Goal: Task Accomplishment & Management: Complete application form

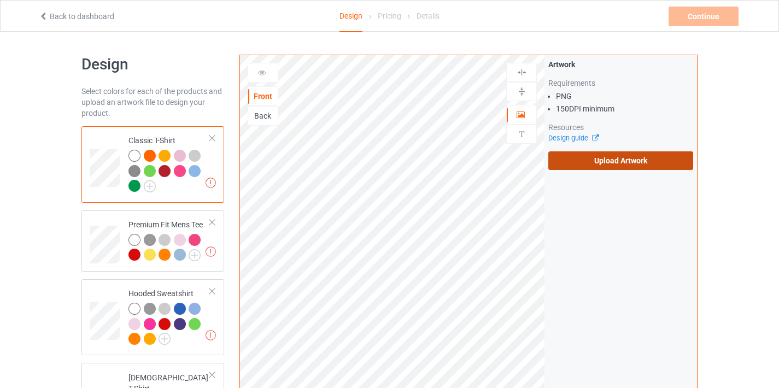
click at [586, 163] on label "Upload Artwork" at bounding box center [620, 160] width 145 height 19
click at [0, 0] on input "Upload Artwork" at bounding box center [0, 0] width 0 height 0
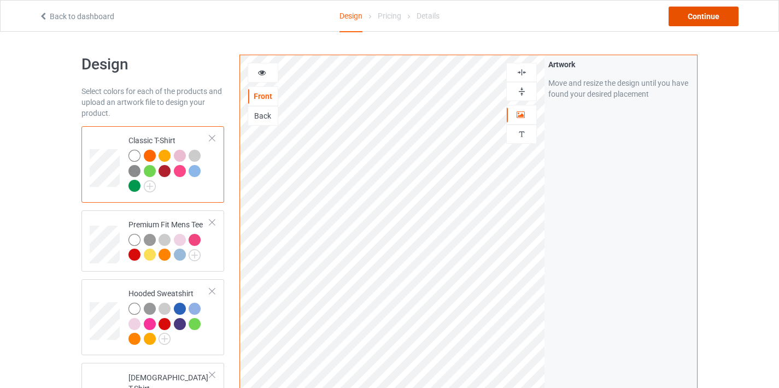
click at [697, 21] on div "Continue" at bounding box center [703, 17] width 70 height 20
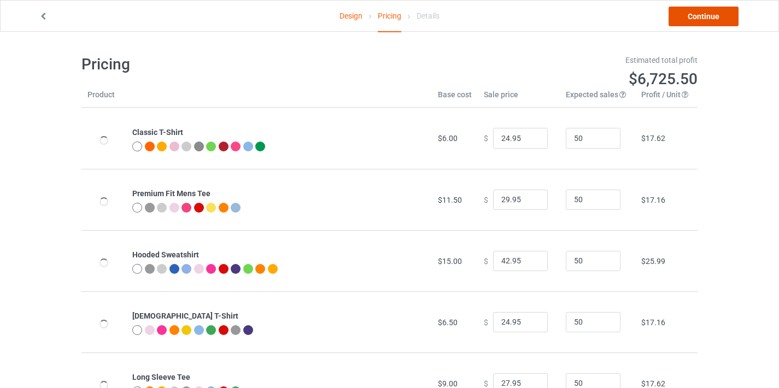
click at [699, 22] on link "Continue" at bounding box center [703, 17] width 70 height 20
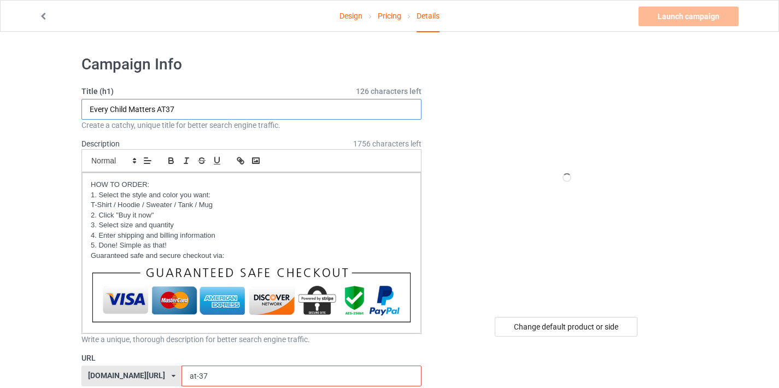
drag, startPoint x: 166, startPoint y: 108, endPoint x: 184, endPoint y: 108, distance: 18.0
click at [184, 108] on input "Every Child Matters AT37" at bounding box center [251, 109] width 340 height 21
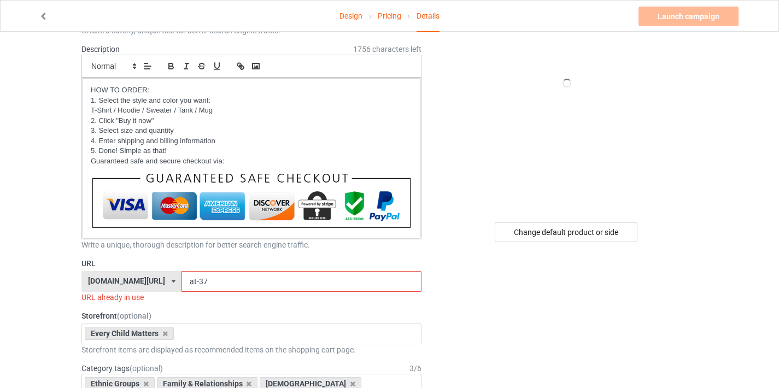
scroll to position [111, 0]
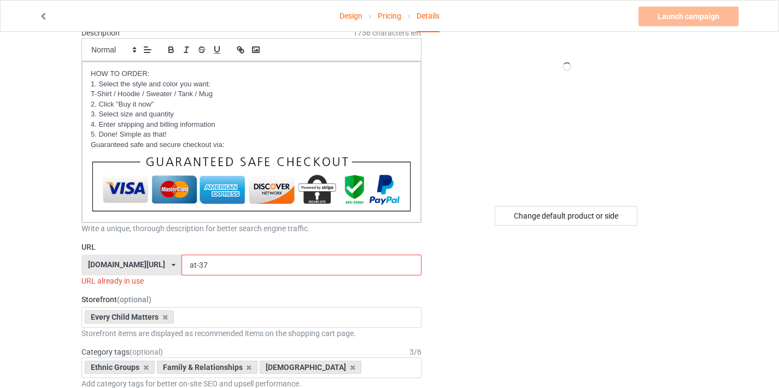
type input "Every Child Matters AT29"
drag, startPoint x: 188, startPoint y: 268, endPoint x: 214, endPoint y: 261, distance: 26.6
click at [214, 261] on input "at-37" at bounding box center [300, 265] width 239 height 21
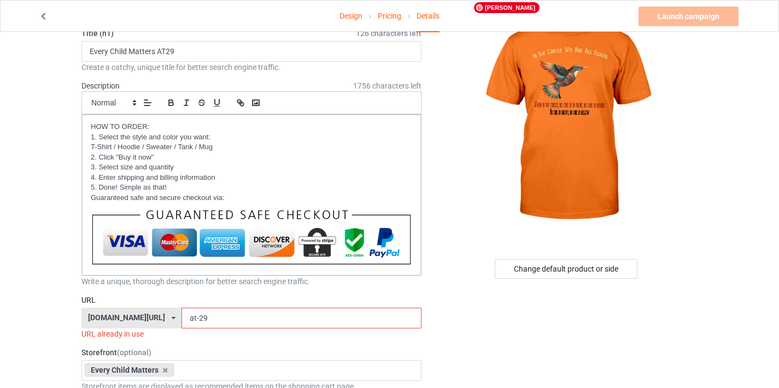
scroll to position [0, 0]
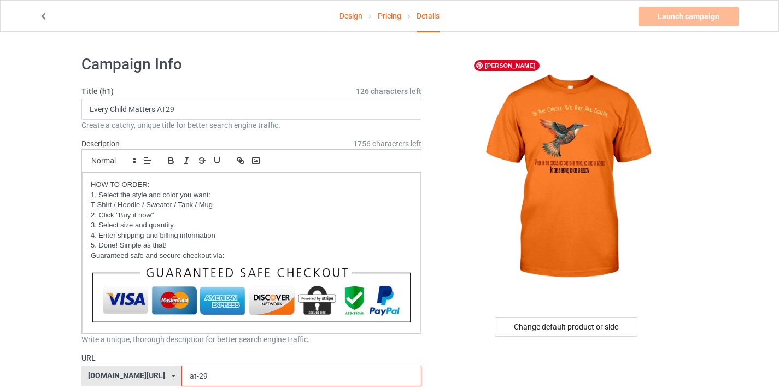
click at [598, 69] on img at bounding box center [566, 178] width 197 height 246
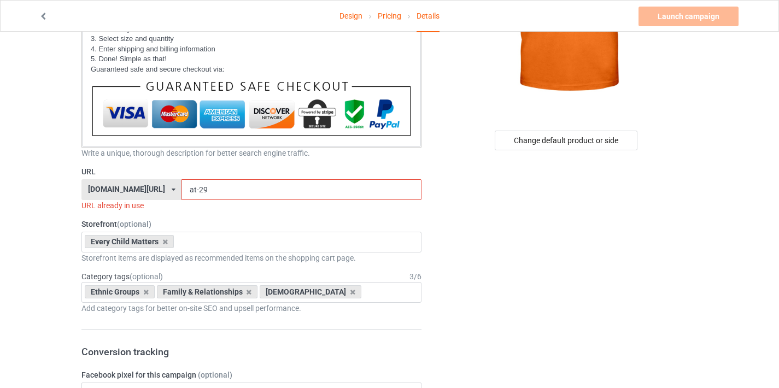
scroll to position [232, 0]
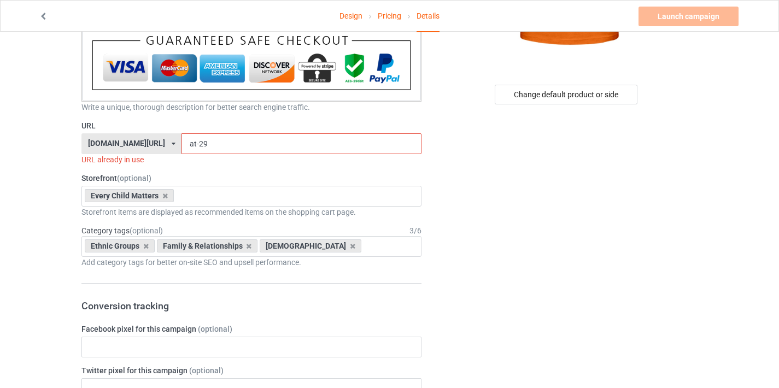
click at [199, 146] on input "at-29" at bounding box center [300, 143] width 239 height 21
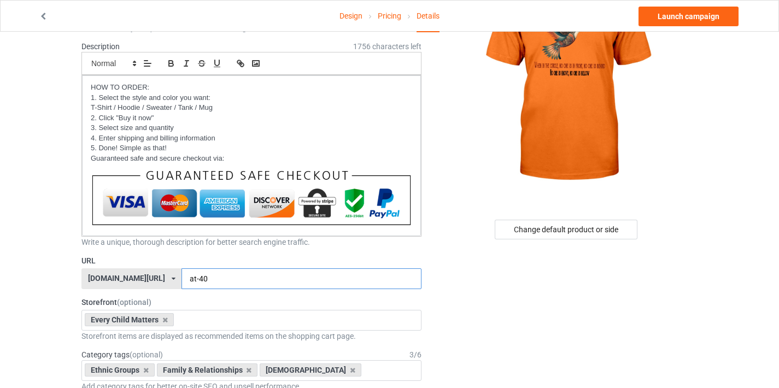
scroll to position [56, 0]
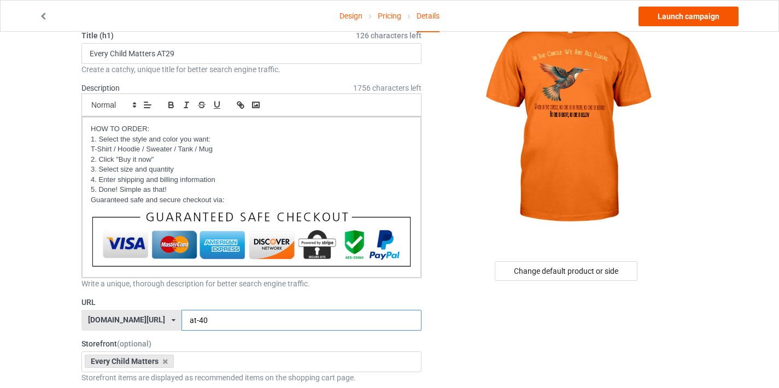
type input "at-40"
click at [690, 13] on link "Launch campaign" at bounding box center [688, 17] width 100 height 20
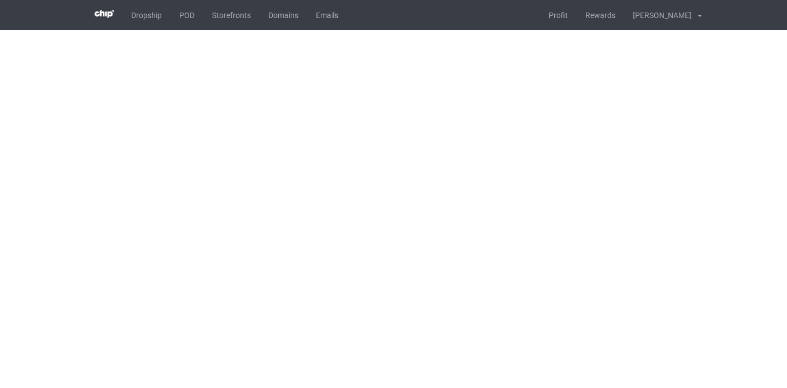
click at [674, 140] on body "Dropship POD Storefronts Domains Emails Profit Rewards [PERSON_NAME] ho Setting…" at bounding box center [393, 194] width 787 height 388
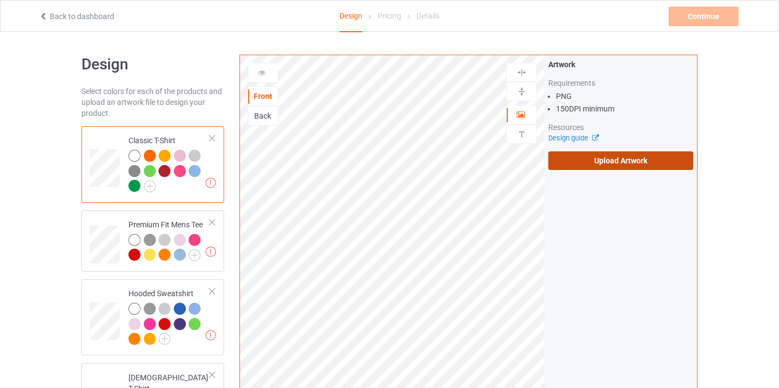
click at [617, 167] on label "Upload Artwork" at bounding box center [620, 160] width 145 height 19
click at [0, 0] on input "Upload Artwork" at bounding box center [0, 0] width 0 height 0
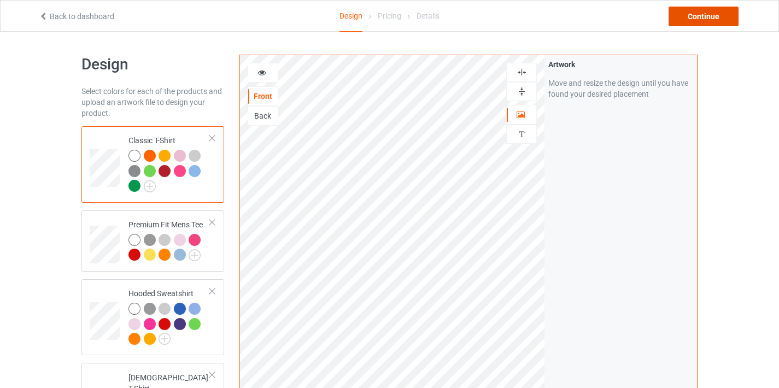
click at [708, 23] on div "Continue" at bounding box center [703, 17] width 70 height 20
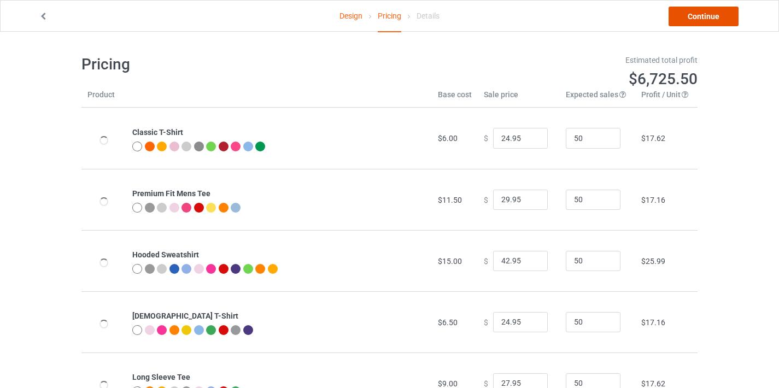
click at [707, 25] on link "Continue" at bounding box center [703, 17] width 70 height 20
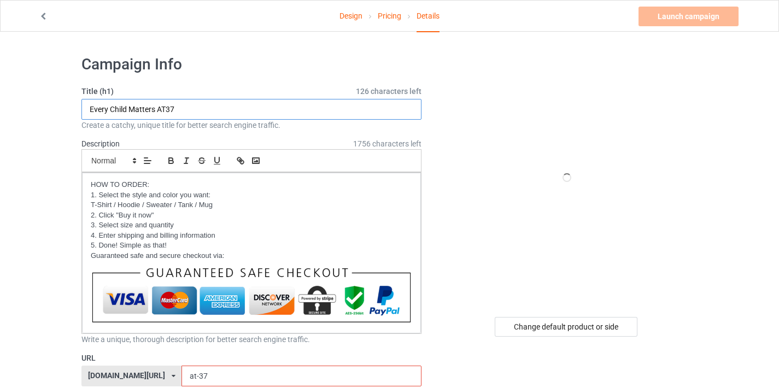
drag, startPoint x: 172, startPoint y: 109, endPoint x: 190, endPoint y: 109, distance: 18.0
click at [190, 109] on input "Every Child Matters AT37" at bounding box center [251, 109] width 340 height 21
drag, startPoint x: 166, startPoint y: 109, endPoint x: 193, endPoint y: 108, distance: 26.8
click at [193, 108] on input "Every Child Matters AT37" at bounding box center [251, 109] width 340 height 21
click at [359, 14] on link "Design" at bounding box center [350, 16] width 23 height 31
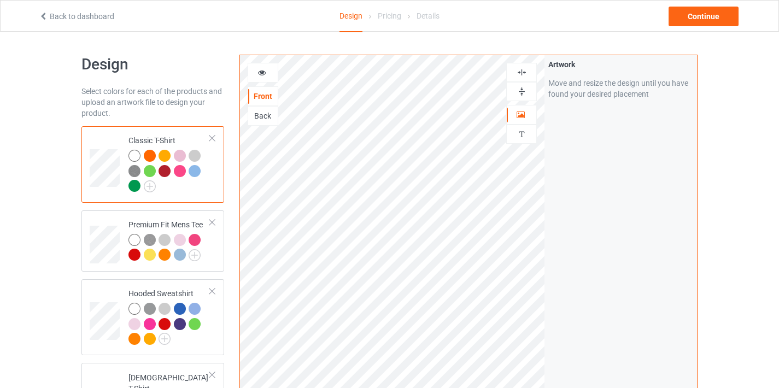
click at [269, 72] on div at bounding box center [263, 72] width 30 height 11
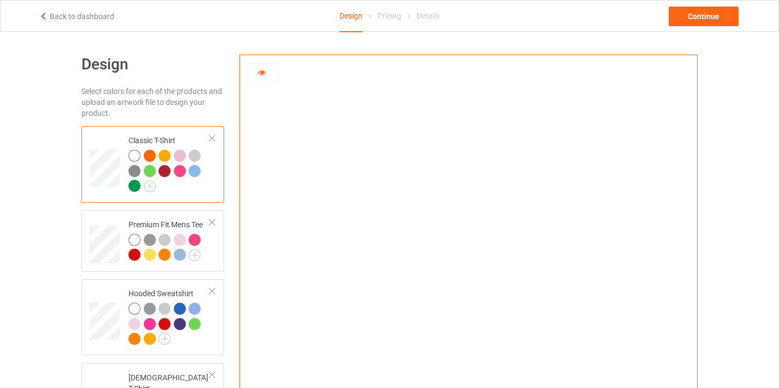
click at [266, 74] on div at bounding box center [263, 72] width 30 height 11
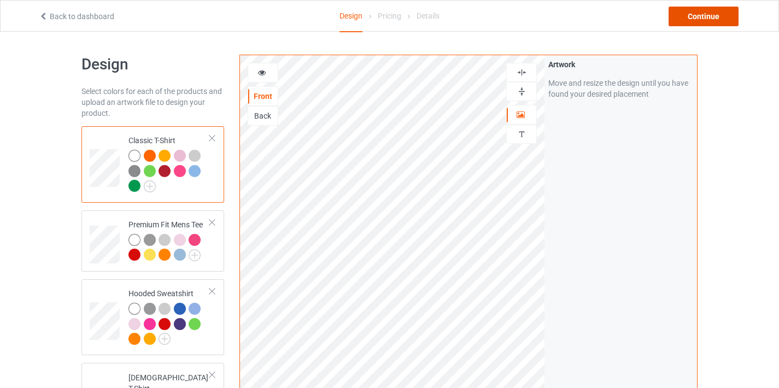
click at [688, 17] on div "Continue" at bounding box center [703, 17] width 70 height 20
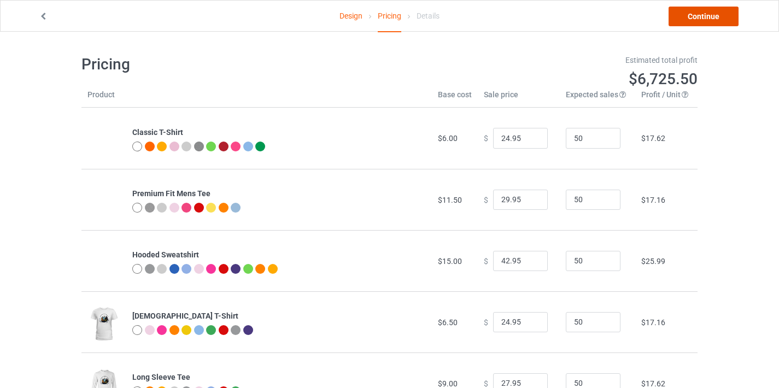
click at [690, 16] on link "Continue" at bounding box center [703, 17] width 70 height 20
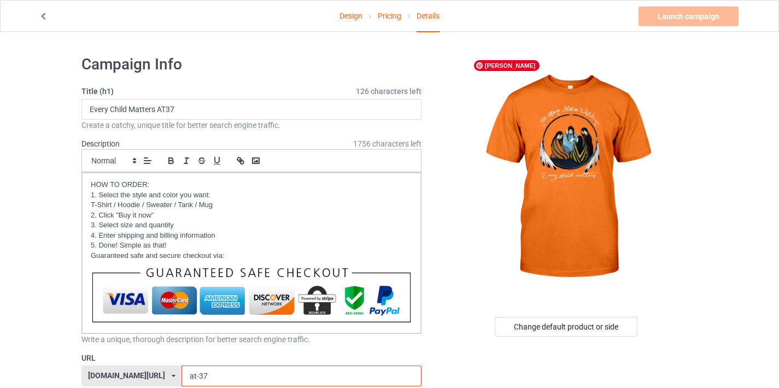
scroll to position [2, 0]
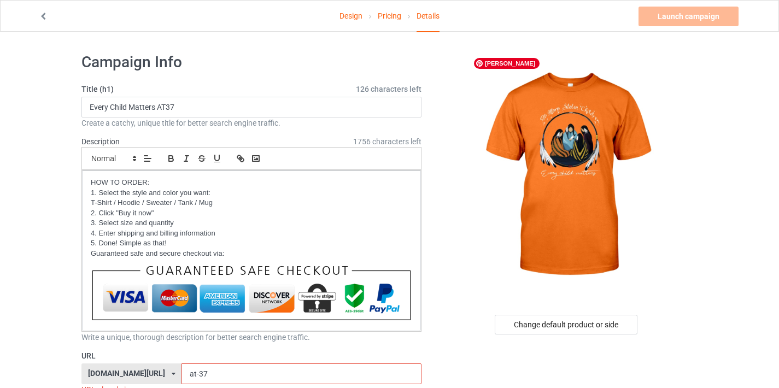
click at [564, 126] on img at bounding box center [566, 175] width 197 height 246
click at [351, 19] on link "Design" at bounding box center [350, 16] width 23 height 31
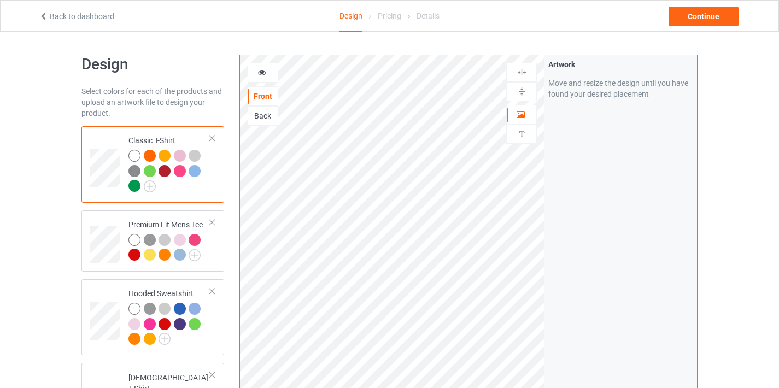
click at [86, 17] on link "Back to dashboard" at bounding box center [76, 16] width 75 height 9
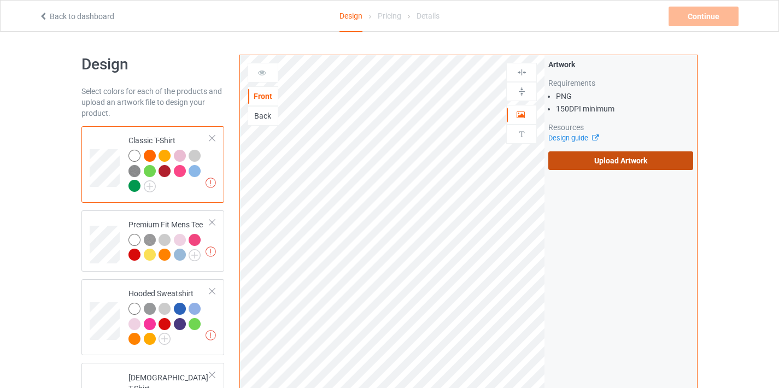
click at [616, 155] on label "Upload Artwork" at bounding box center [620, 160] width 145 height 19
click at [0, 0] on input "Upload Artwork" at bounding box center [0, 0] width 0 height 0
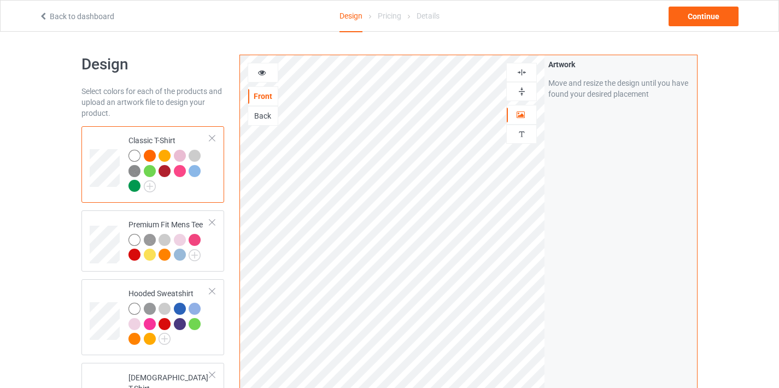
click at [260, 75] on icon at bounding box center [261, 71] width 9 height 8
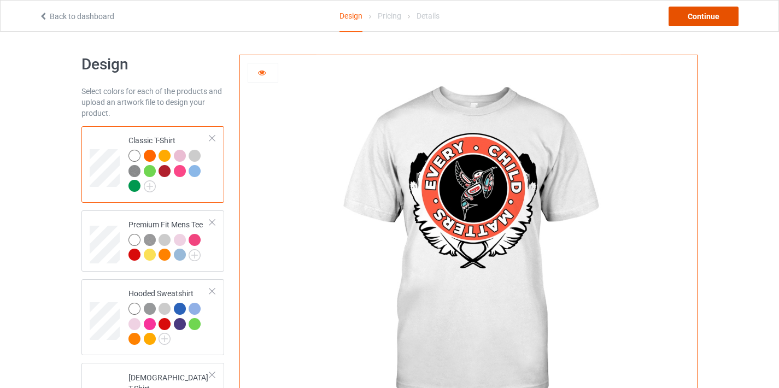
click at [707, 20] on div "Continue" at bounding box center [703, 17] width 70 height 20
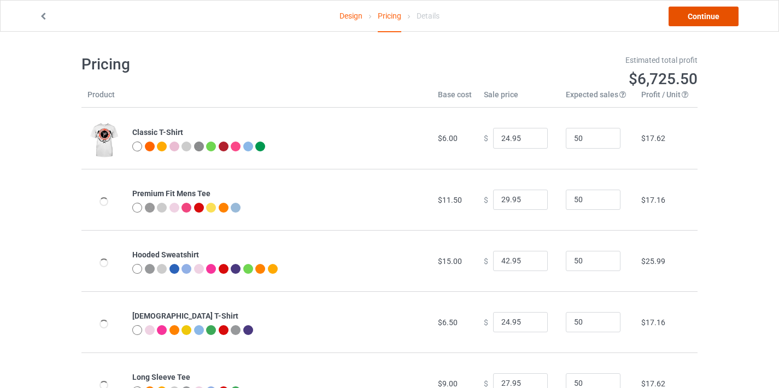
click at [707, 22] on link "Continue" at bounding box center [703, 17] width 70 height 20
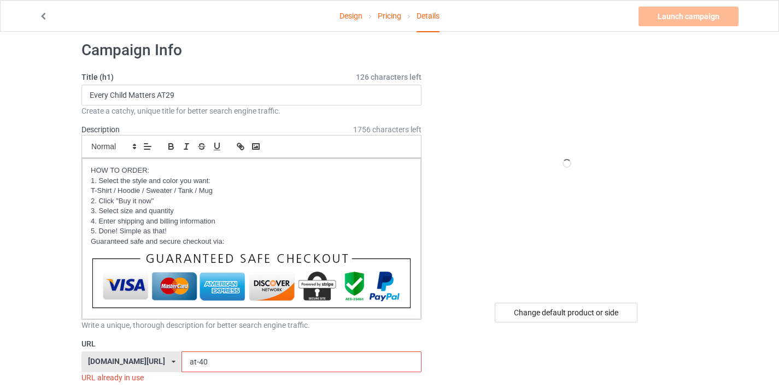
scroll to position [16, 0]
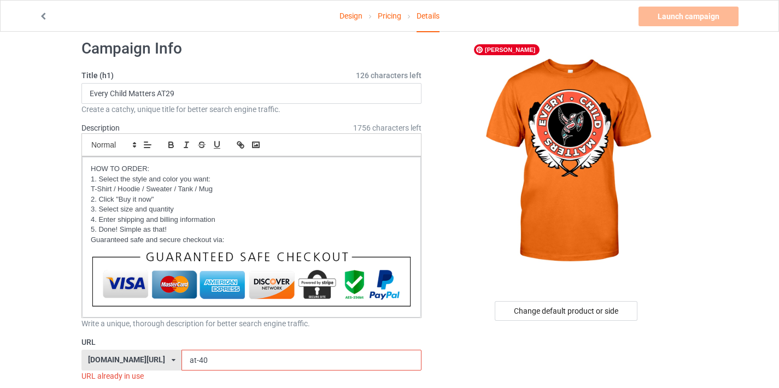
click at [556, 132] on img at bounding box center [566, 162] width 197 height 246
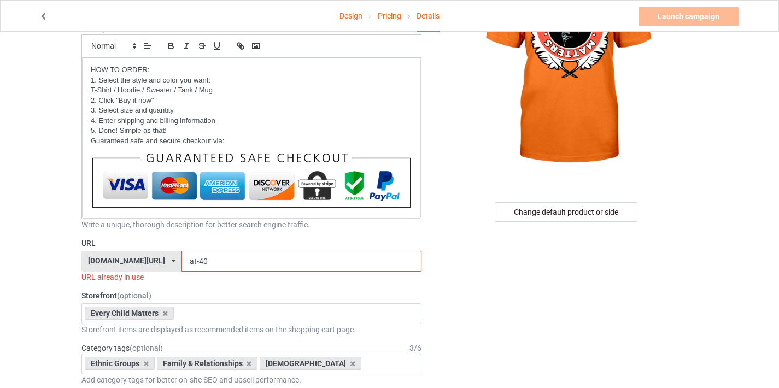
scroll to position [190, 0]
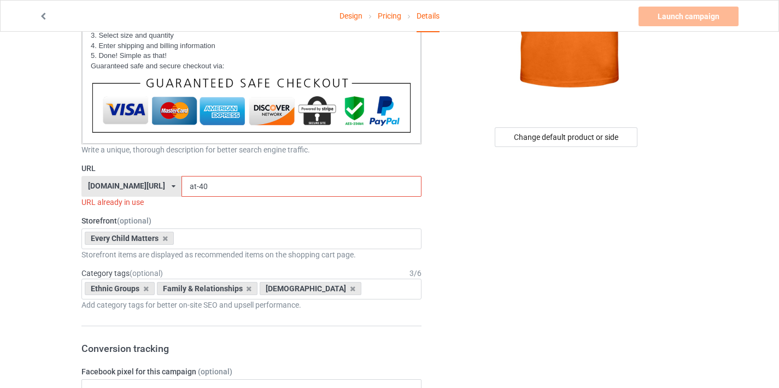
drag, startPoint x: 189, startPoint y: 188, endPoint x: 214, endPoint y: 188, distance: 24.6
click at [214, 188] on input "at-40" at bounding box center [300, 186] width 239 height 21
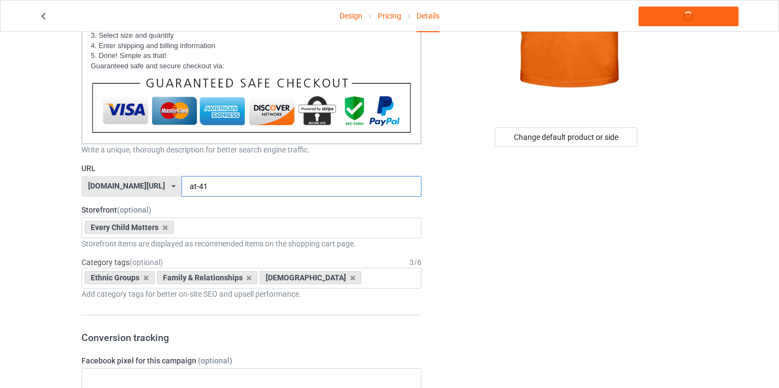
scroll to position [0, 0]
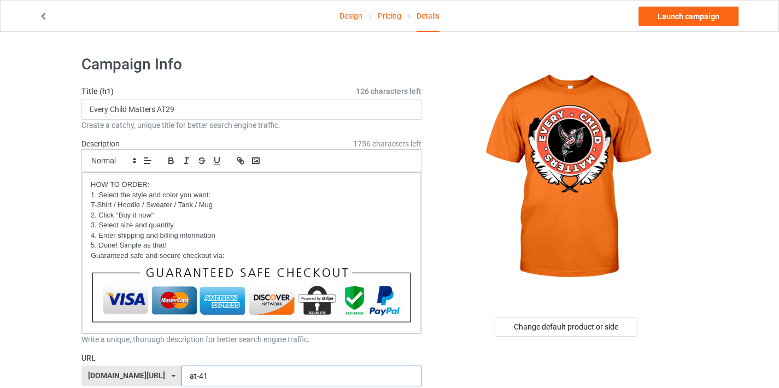
type input "at-41"
click at [168, 110] on input "Every Child Matters AT29" at bounding box center [251, 109] width 340 height 21
drag, startPoint x: 166, startPoint y: 109, endPoint x: 193, endPoint y: 109, distance: 27.3
click at [193, 109] on input "Every Child Matters AT29" at bounding box center [251, 109] width 340 height 21
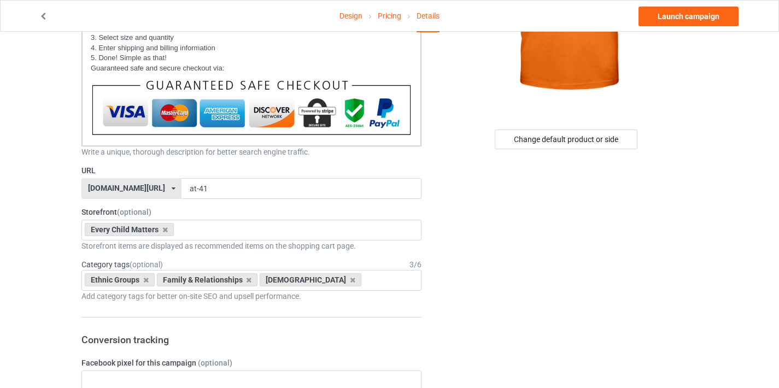
scroll to position [232, 0]
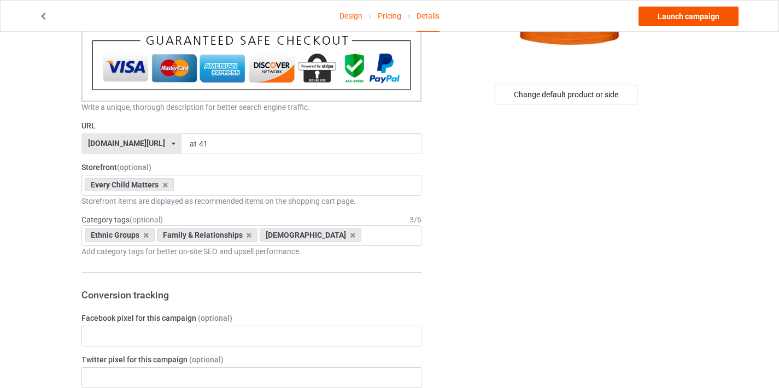
type input "Every Child Matters AT41"
click at [701, 20] on link "Launch campaign" at bounding box center [688, 17] width 100 height 20
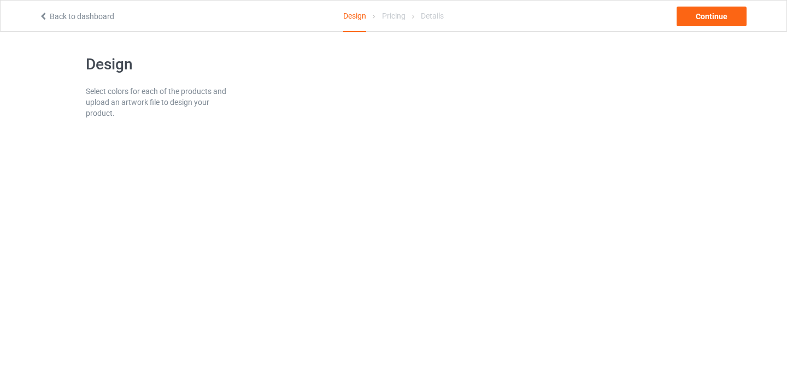
click at [89, 21] on div "Back to dashboard" at bounding box center [152, 16] width 242 height 11
click at [90, 17] on link "Back to dashboard" at bounding box center [76, 16] width 75 height 9
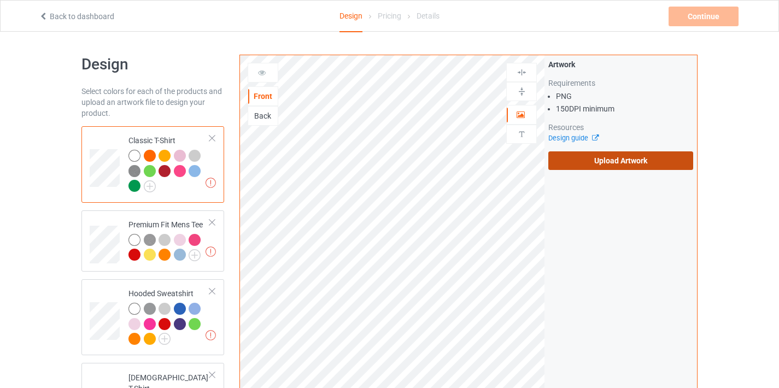
click at [600, 158] on label "Upload Artwork" at bounding box center [620, 160] width 145 height 19
click at [0, 0] on input "Upload Artwork" at bounding box center [0, 0] width 0 height 0
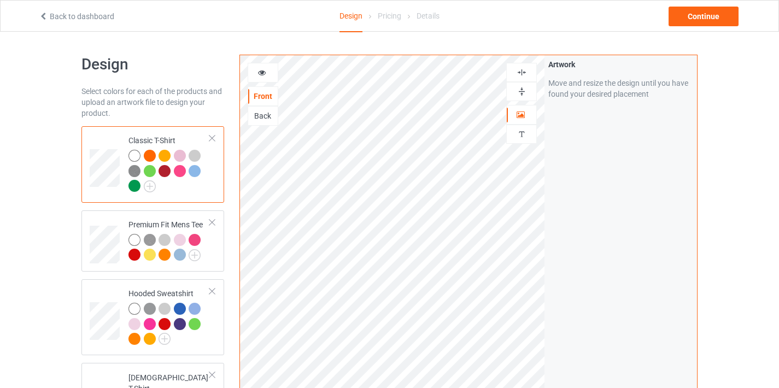
click at [261, 74] on icon at bounding box center [261, 71] width 9 height 8
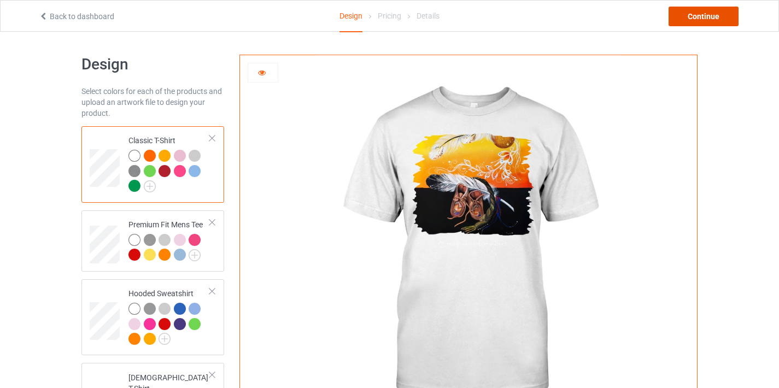
click at [701, 17] on div "Continue" at bounding box center [703, 17] width 70 height 20
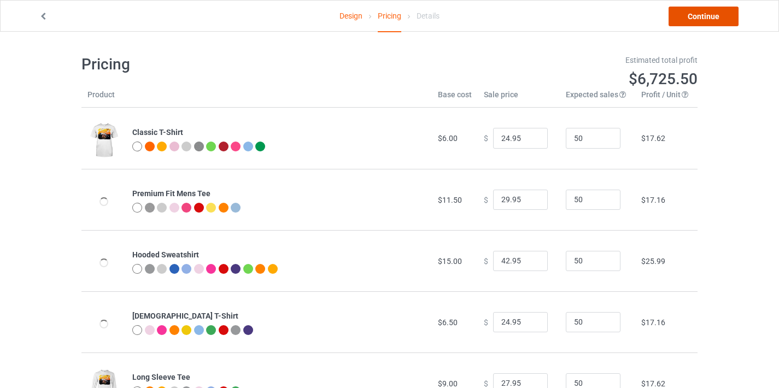
click at [701, 17] on link "Continue" at bounding box center [703, 17] width 70 height 20
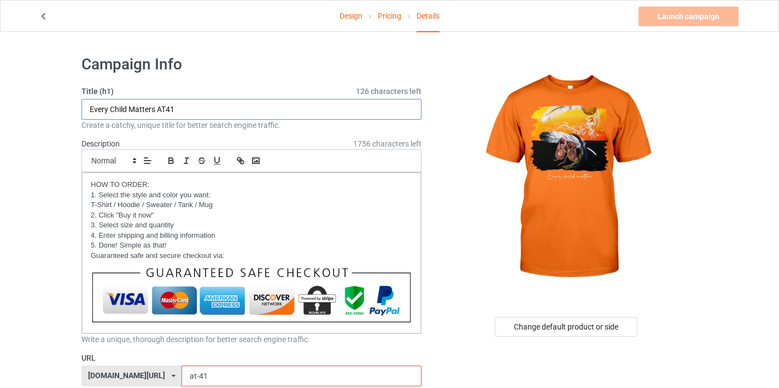
drag, startPoint x: 169, startPoint y: 109, endPoint x: 182, endPoint y: 109, distance: 12.6
click at [182, 109] on input "Every Child Matters AT41" at bounding box center [251, 109] width 340 height 21
type input "Every Child Matters AT42"
drag, startPoint x: 193, startPoint y: 375, endPoint x: 209, endPoint y: 372, distance: 16.2
click at [209, 372] on input "at-41" at bounding box center [300, 376] width 239 height 21
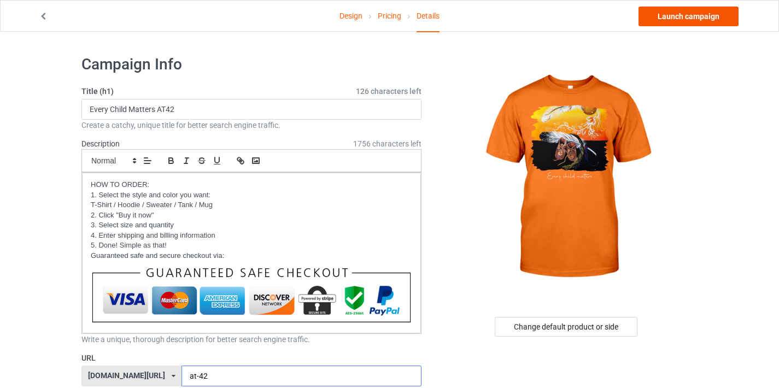
type input "at-42"
click at [672, 19] on link "Launch campaign" at bounding box center [688, 17] width 100 height 20
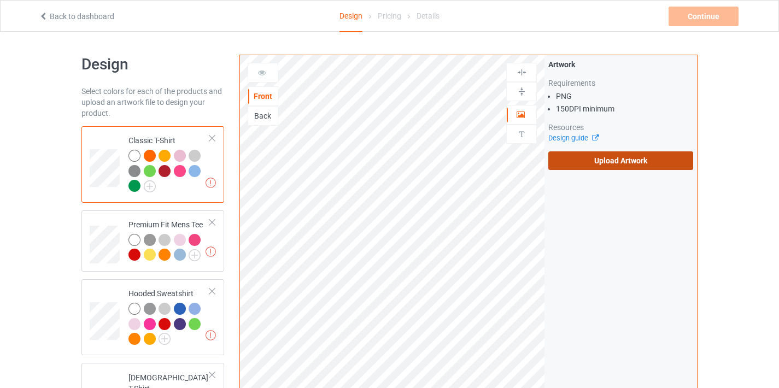
click at [576, 164] on label "Upload Artwork" at bounding box center [620, 160] width 145 height 19
click at [0, 0] on input "Upload Artwork" at bounding box center [0, 0] width 0 height 0
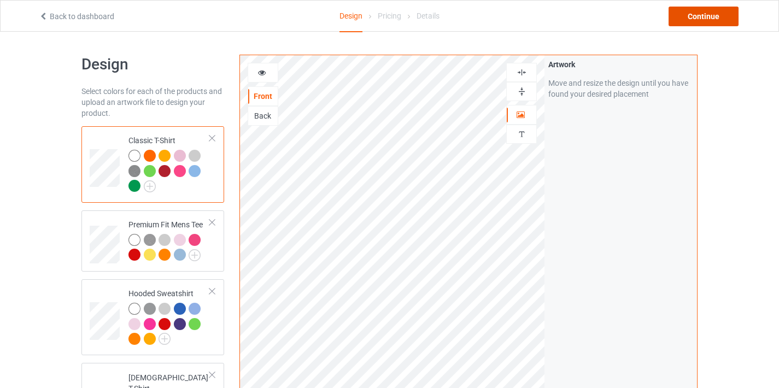
click at [695, 25] on div "Continue" at bounding box center [703, 17] width 70 height 20
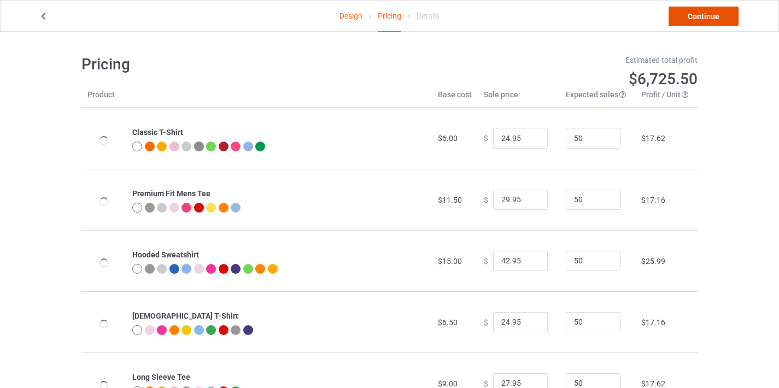
click at [695, 17] on link "Continue" at bounding box center [703, 17] width 70 height 20
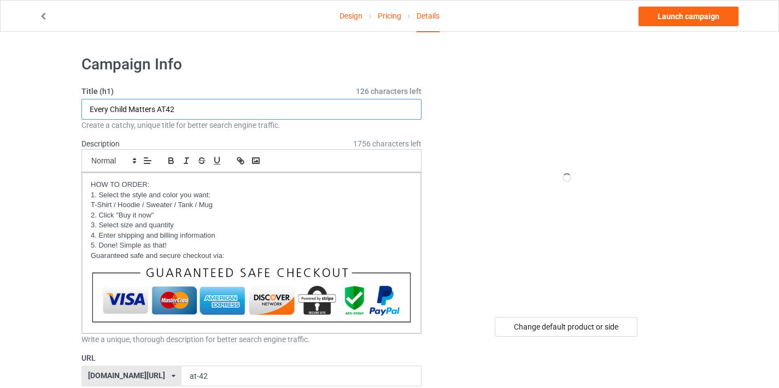
click at [170, 109] on input "Every Child Matters AT42" at bounding box center [251, 109] width 340 height 21
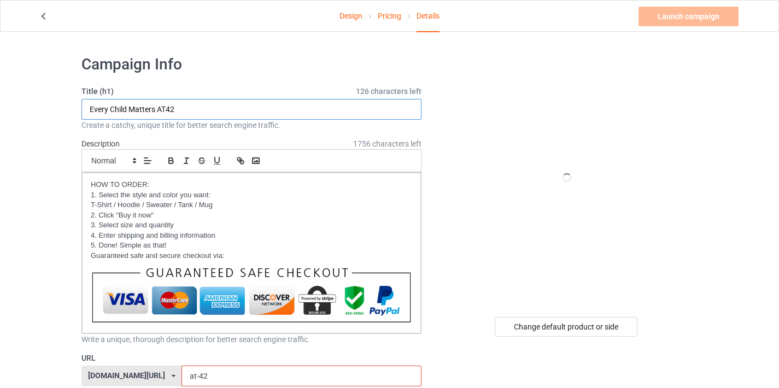
drag, startPoint x: 170, startPoint y: 109, endPoint x: 182, endPoint y: 107, distance: 12.1
click at [182, 107] on input "Every Child Matters AT42" at bounding box center [251, 109] width 340 height 21
click at [183, 110] on input "Every Child Matters AT42" at bounding box center [251, 109] width 340 height 21
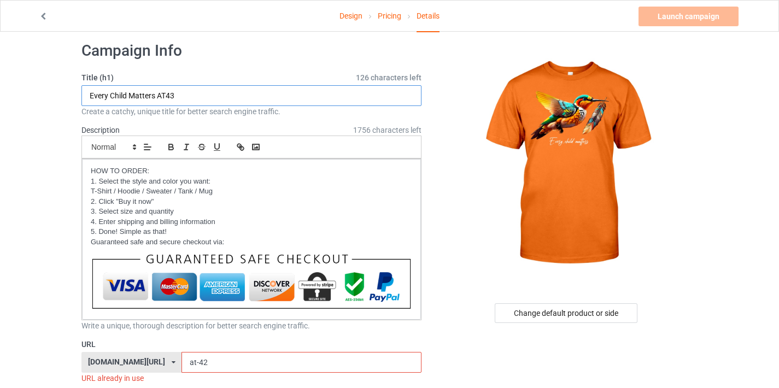
scroll to position [22, 0]
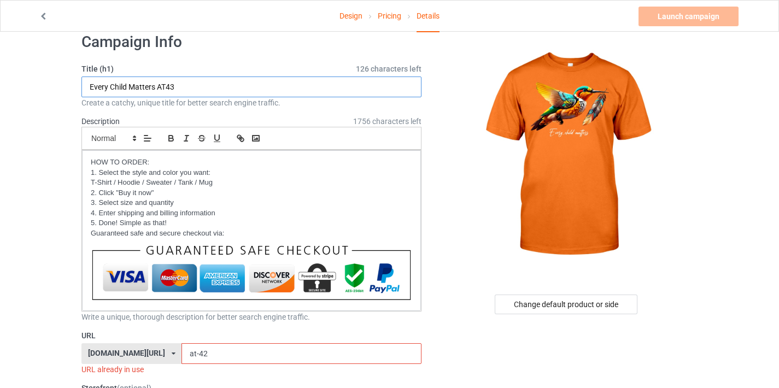
type input "Every Child Matters AT43"
drag, startPoint x: 190, startPoint y: 354, endPoint x: 202, endPoint y: 352, distance: 11.5
click at [202, 352] on input "at-42" at bounding box center [300, 353] width 239 height 21
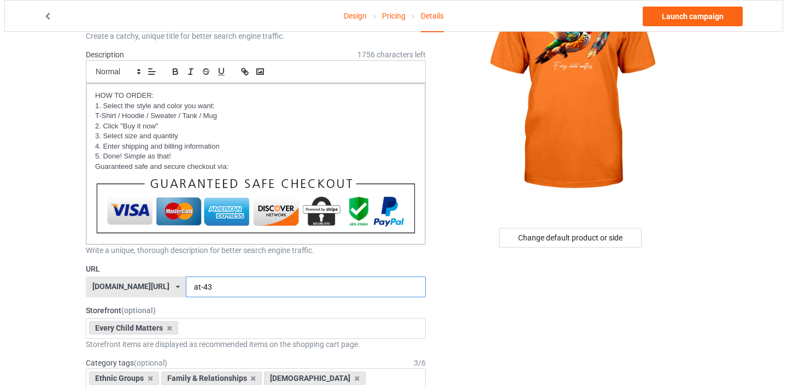
scroll to position [0, 0]
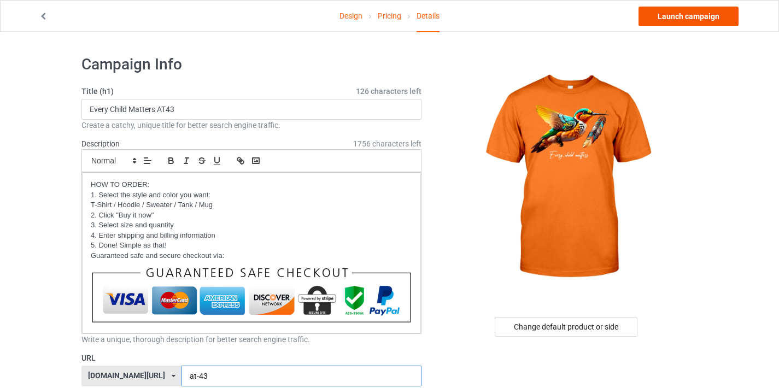
type input "at-43"
click at [664, 21] on link "Launch campaign" at bounding box center [688, 17] width 100 height 20
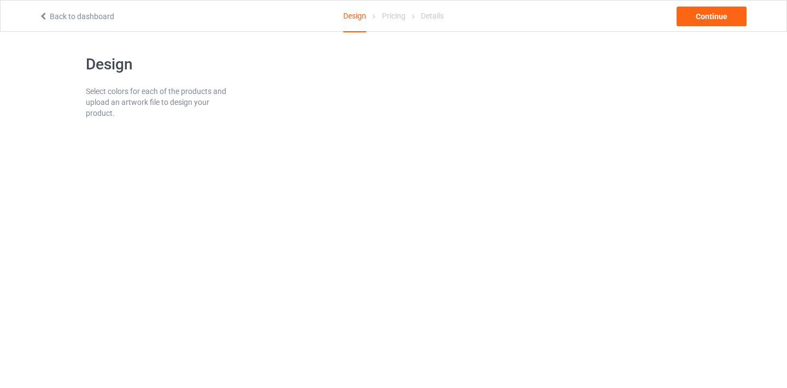
click at [98, 18] on link "Back to dashboard" at bounding box center [76, 16] width 75 height 9
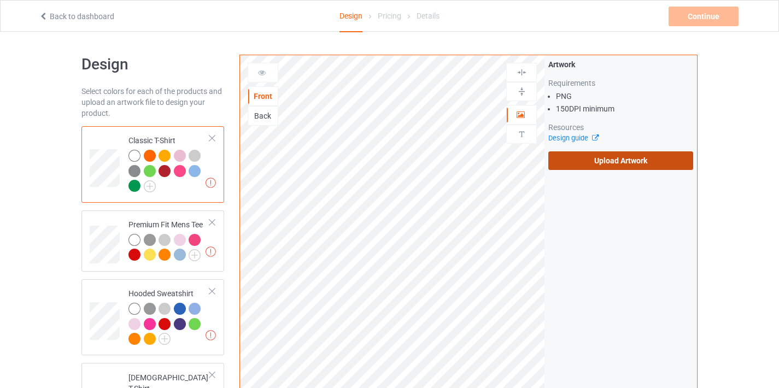
click at [584, 163] on label "Upload Artwork" at bounding box center [620, 160] width 145 height 19
click at [0, 0] on input "Upload Artwork" at bounding box center [0, 0] width 0 height 0
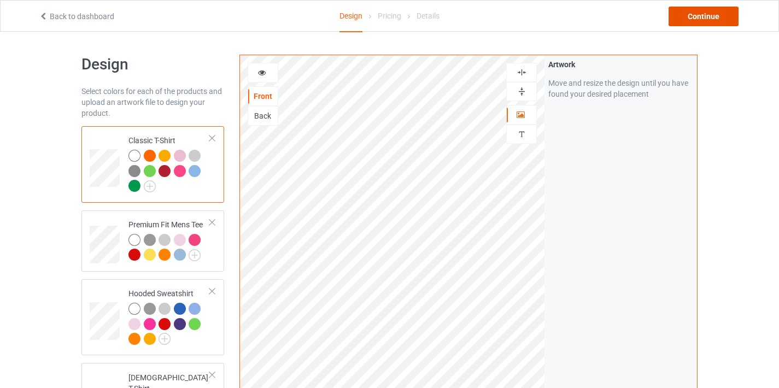
click at [695, 18] on div "Continue" at bounding box center [703, 17] width 70 height 20
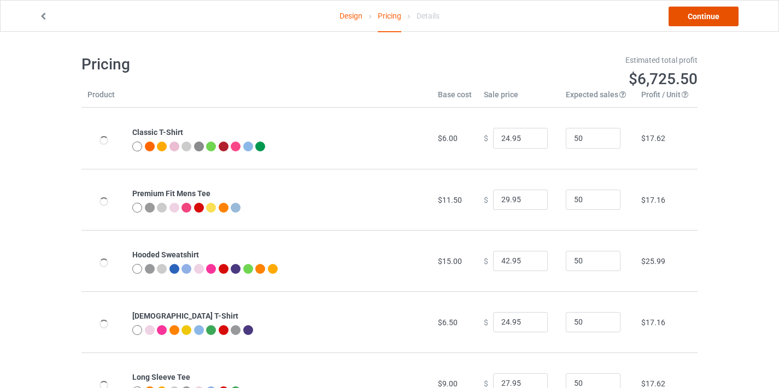
click at [697, 19] on link "Continue" at bounding box center [703, 17] width 70 height 20
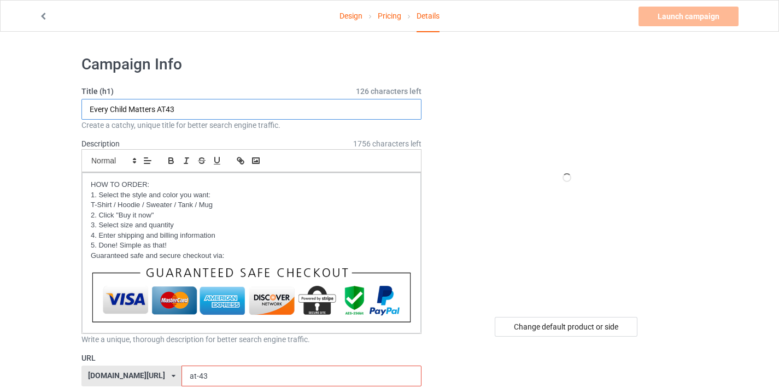
click at [172, 109] on input "Every Child Matters AT43" at bounding box center [251, 109] width 340 height 21
drag, startPoint x: 172, startPoint y: 109, endPoint x: 178, endPoint y: 107, distance: 6.9
click at [178, 107] on input "Every Child Matters AT43" at bounding box center [251, 109] width 340 height 21
click at [184, 107] on input "Every Child Matters AT43" at bounding box center [251, 109] width 340 height 21
drag, startPoint x: 170, startPoint y: 107, endPoint x: 180, endPoint y: 109, distance: 10.5
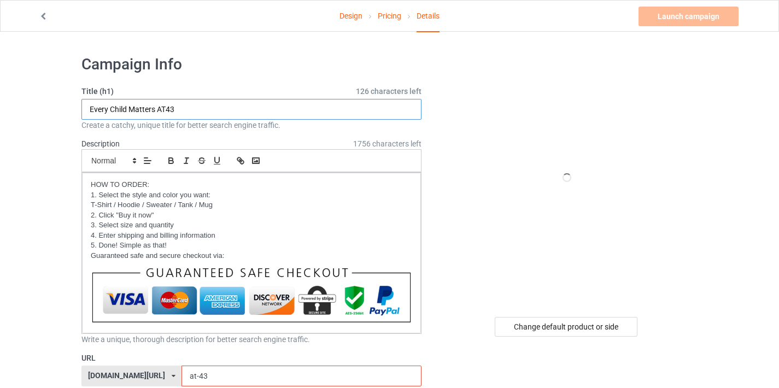
click at [180, 109] on input "Every Child Matters AT43" at bounding box center [251, 109] width 340 height 21
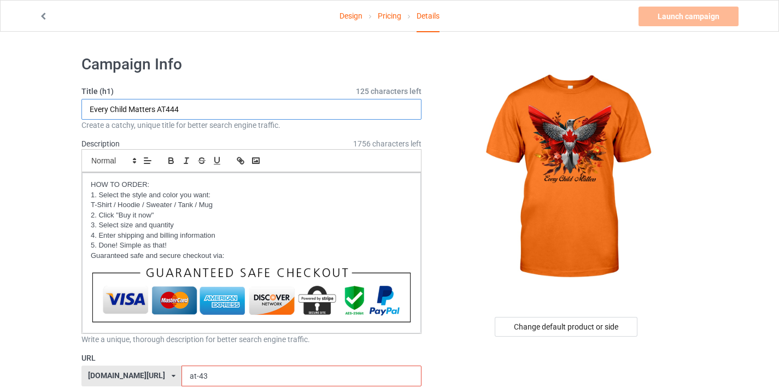
click at [171, 107] on input "Every Child Matters AT444" at bounding box center [251, 109] width 340 height 21
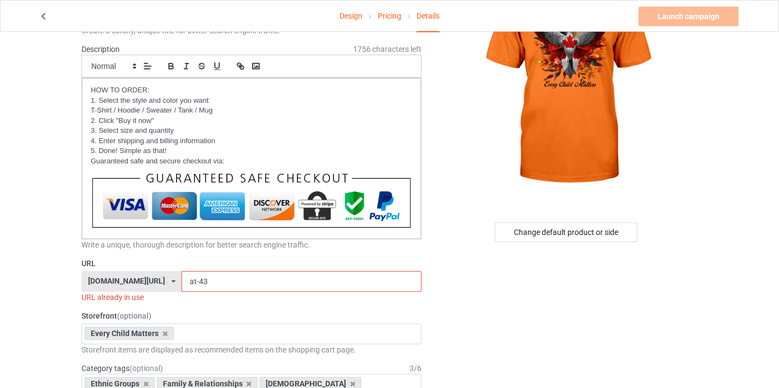
scroll to position [105, 0]
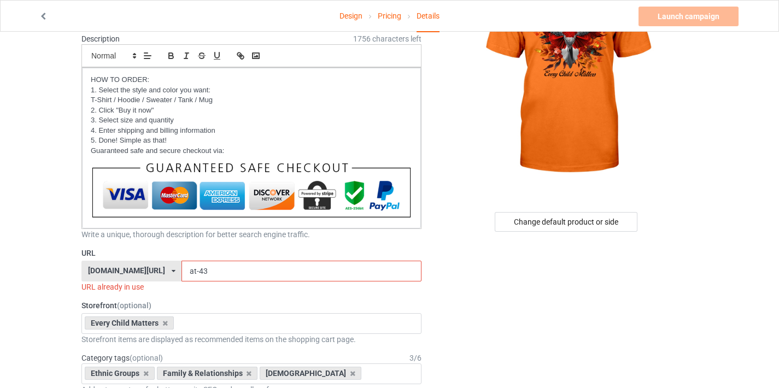
type input "Every Child Matters AT44"
drag, startPoint x: 191, startPoint y: 269, endPoint x: 230, endPoint y: 270, distance: 38.3
click at [230, 270] on input "at-43" at bounding box center [300, 271] width 239 height 21
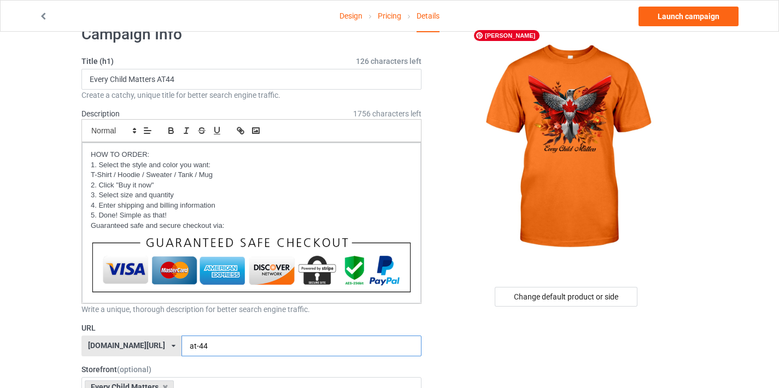
scroll to position [3, 0]
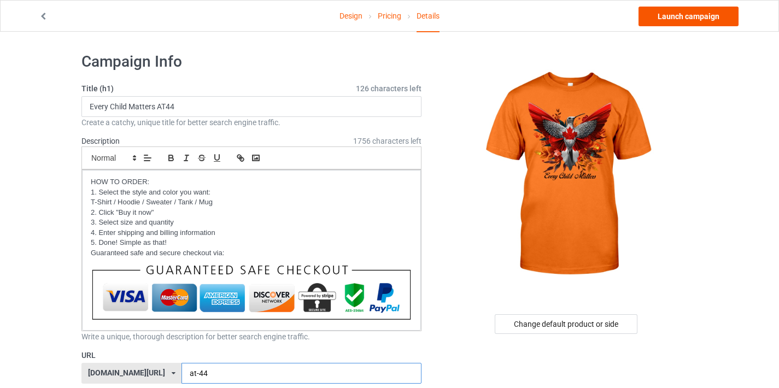
type input "at-44"
click at [668, 13] on link "Launch campaign" at bounding box center [688, 17] width 100 height 20
